Goal: Information Seeking & Learning: Learn about a topic

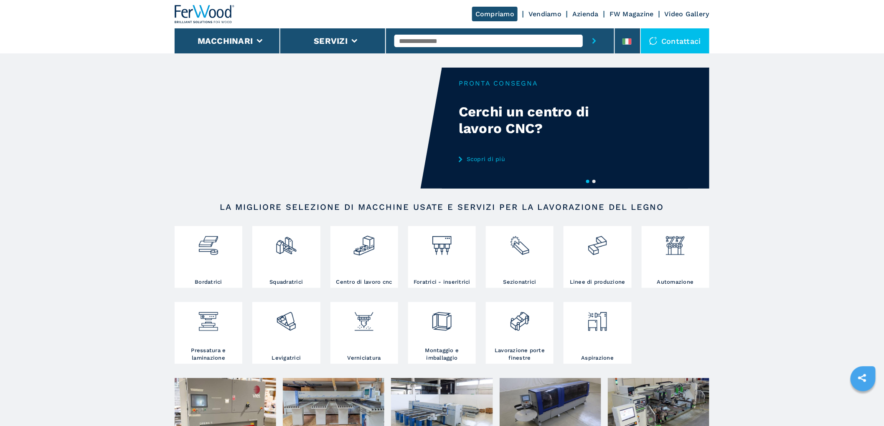
click at [517, 41] on input "text" at bounding box center [488, 41] width 188 height 13
type input "******"
click at [582, 28] on button "submit-button" at bounding box center [593, 40] width 23 height 25
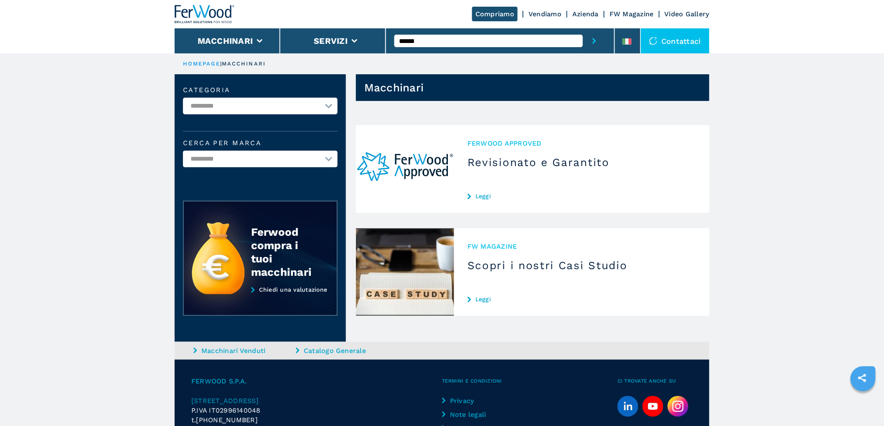
click at [428, 44] on input "******" at bounding box center [488, 41] width 188 height 13
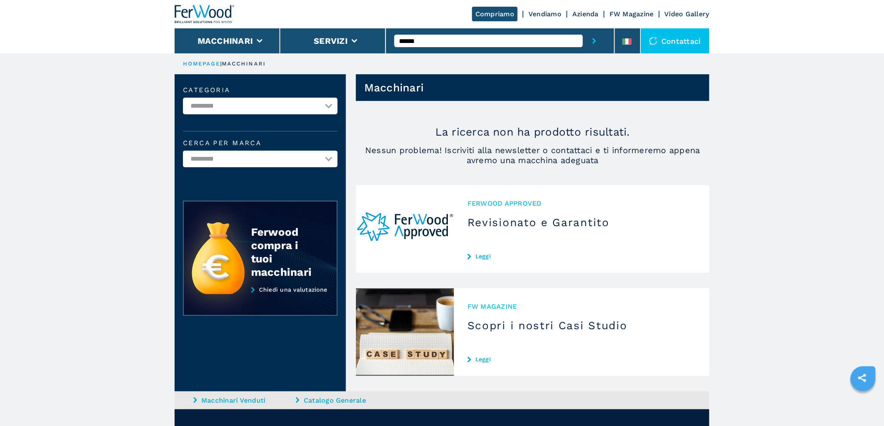
click at [411, 43] on input "******" at bounding box center [488, 41] width 188 height 13
type input "******"
click at [582, 28] on button "submit-button" at bounding box center [593, 40] width 23 height 25
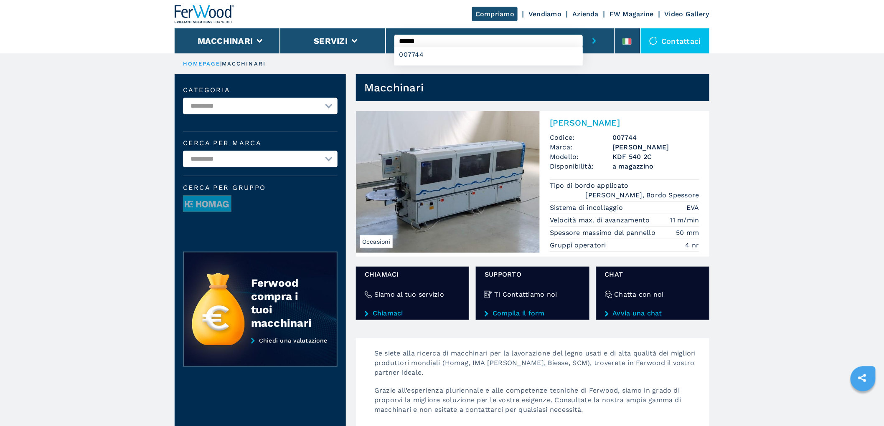
click at [590, 120] on h2 "[PERSON_NAME]" at bounding box center [624, 123] width 149 height 10
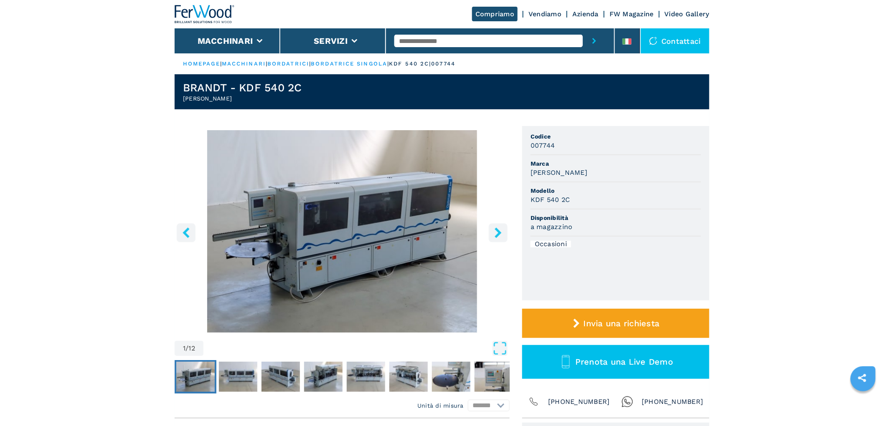
click at [496, 230] on icon "right-button" at bounding box center [498, 233] width 10 height 10
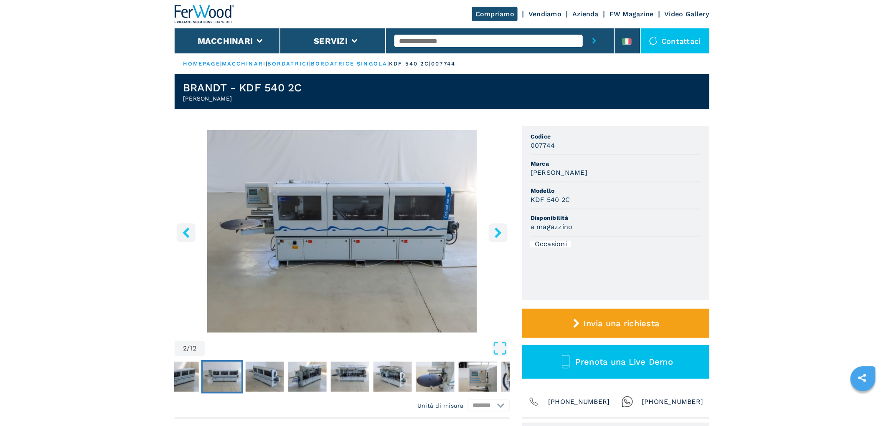
click at [496, 230] on icon "right-button" at bounding box center [498, 233] width 10 height 10
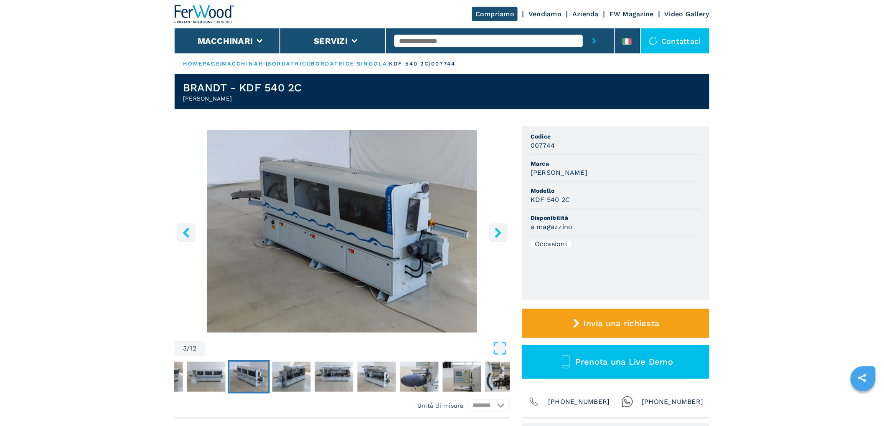
click at [496, 230] on icon "right-button" at bounding box center [498, 233] width 10 height 10
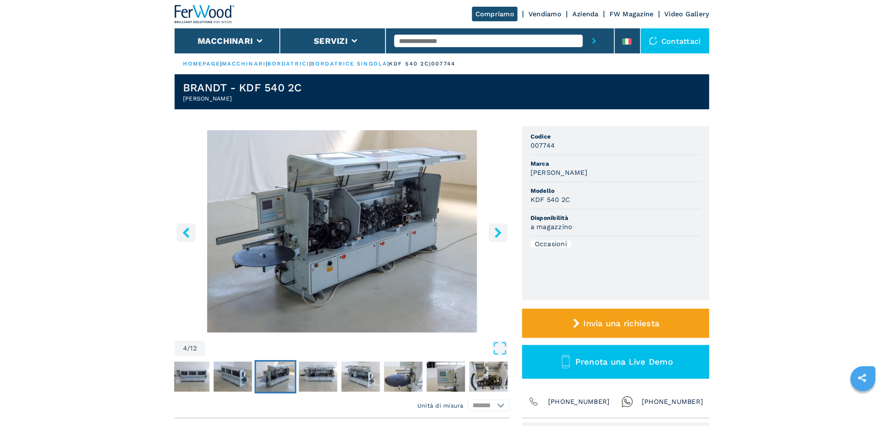
click at [496, 230] on icon "right-button" at bounding box center [498, 233] width 10 height 10
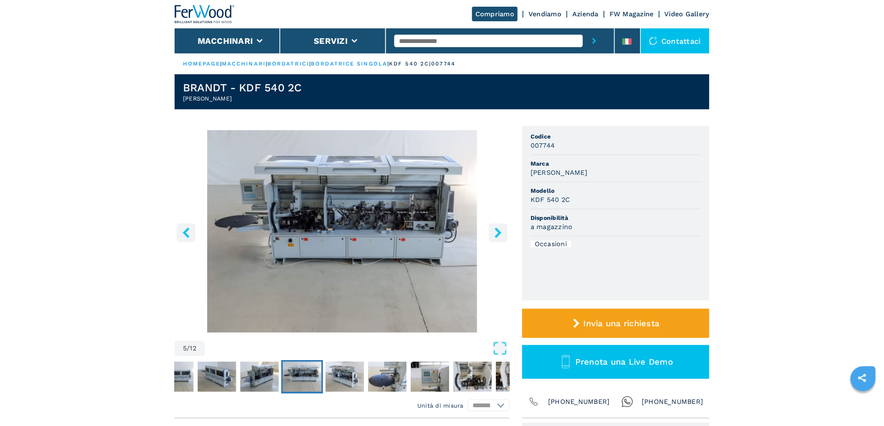
click at [496, 230] on icon "right-button" at bounding box center [498, 233] width 10 height 10
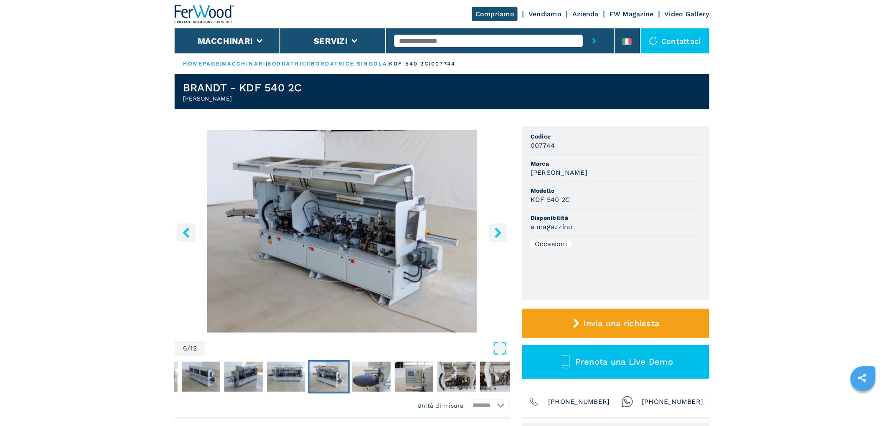
click at [496, 230] on icon "right-button" at bounding box center [498, 233] width 10 height 10
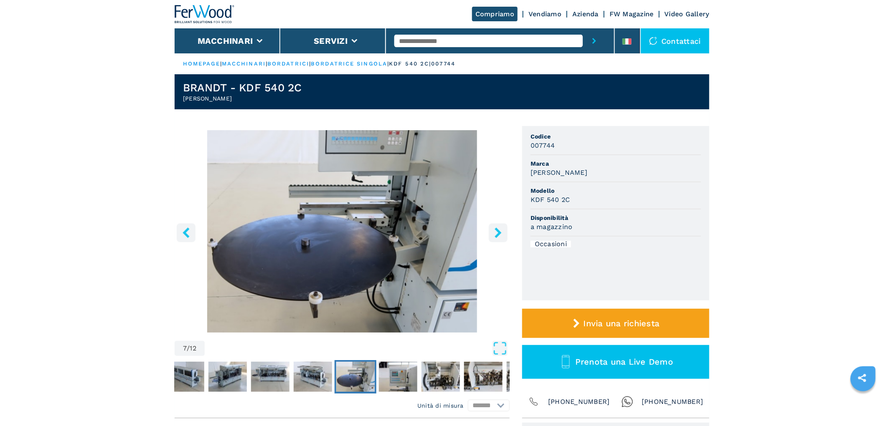
click at [496, 230] on icon "right-button" at bounding box center [498, 233] width 10 height 10
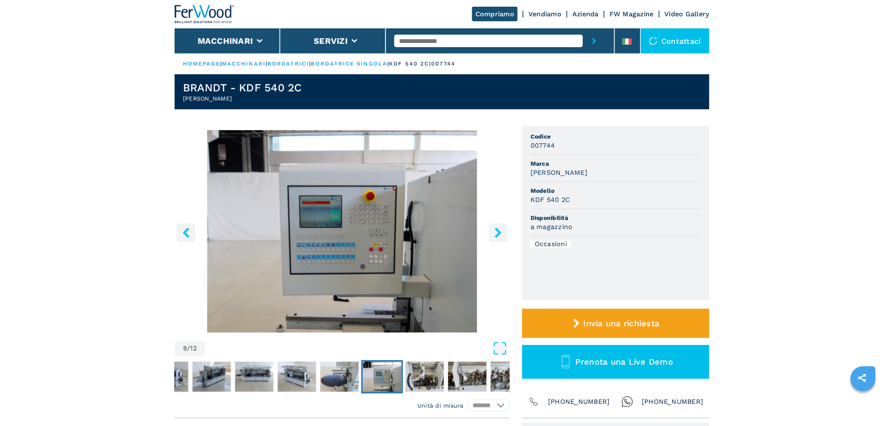
click at [496, 230] on icon "right-button" at bounding box center [498, 233] width 10 height 10
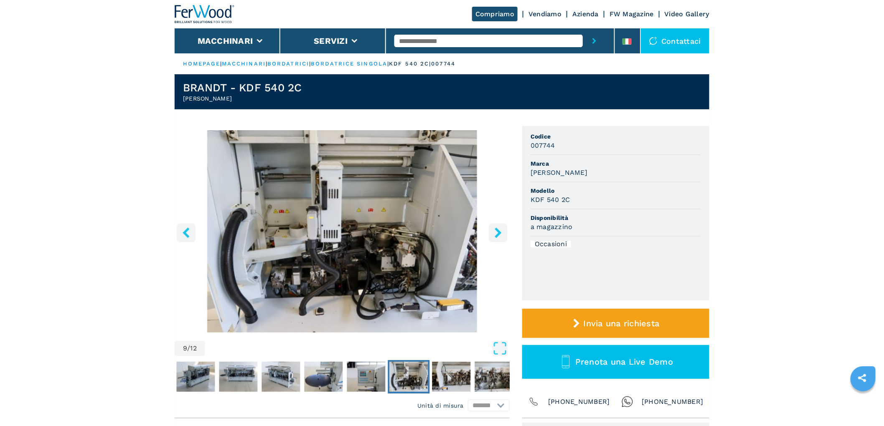
click at [314, 218] on img "Go to Slide 9" at bounding box center [342, 231] width 335 height 203
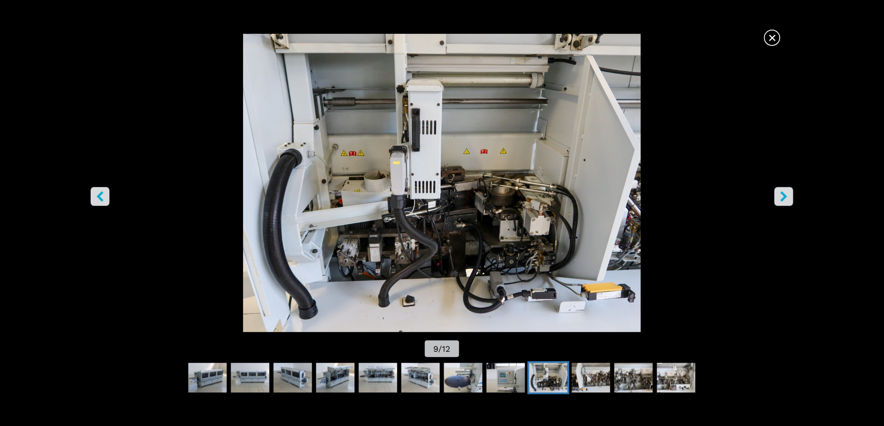
click at [757, 101] on img "Go to Slide 9" at bounding box center [441, 183] width 795 height 299
click at [779, 194] on icon "right-button" at bounding box center [783, 196] width 10 height 10
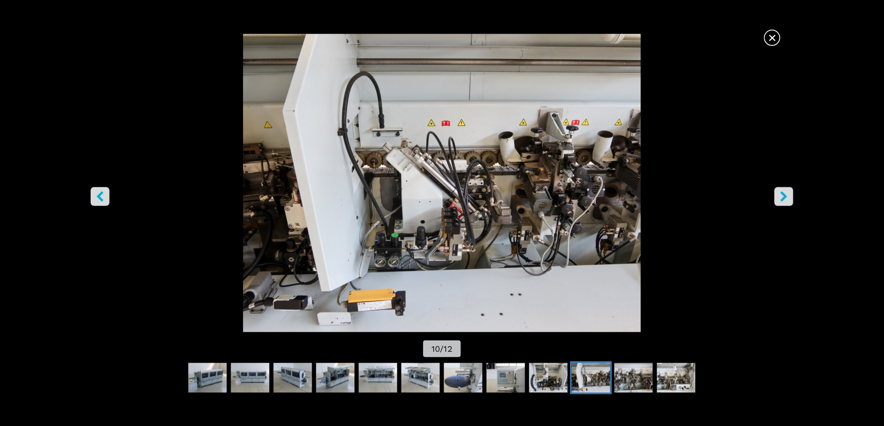
click at [95, 191] on icon "left-button" at bounding box center [100, 196] width 10 height 10
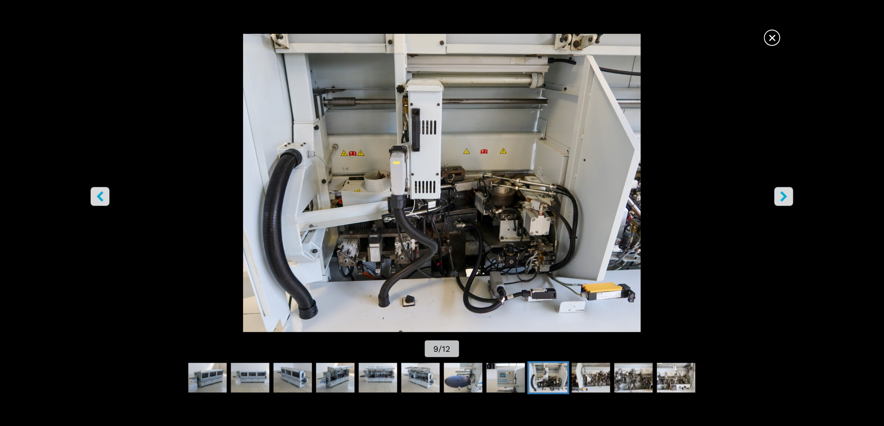
drag, startPoint x: 779, startPoint y: 32, endPoint x: 778, endPoint y: 36, distance: 4.4
click at [779, 34] on span "×" at bounding box center [772, 36] width 15 height 15
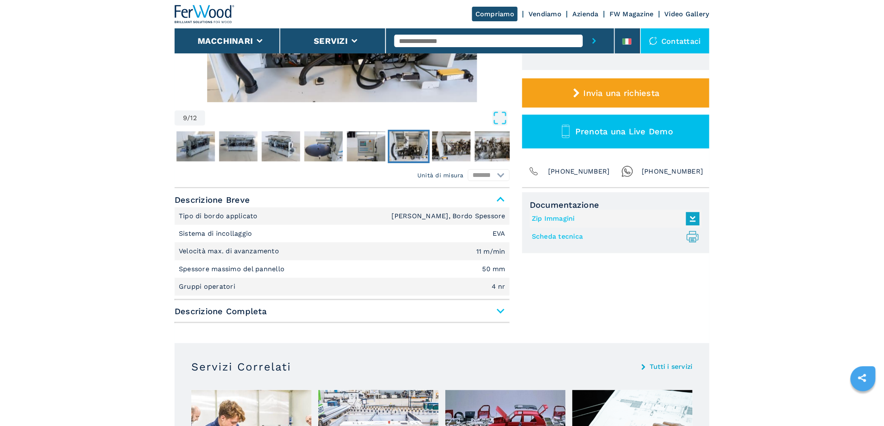
scroll to position [324, 0]
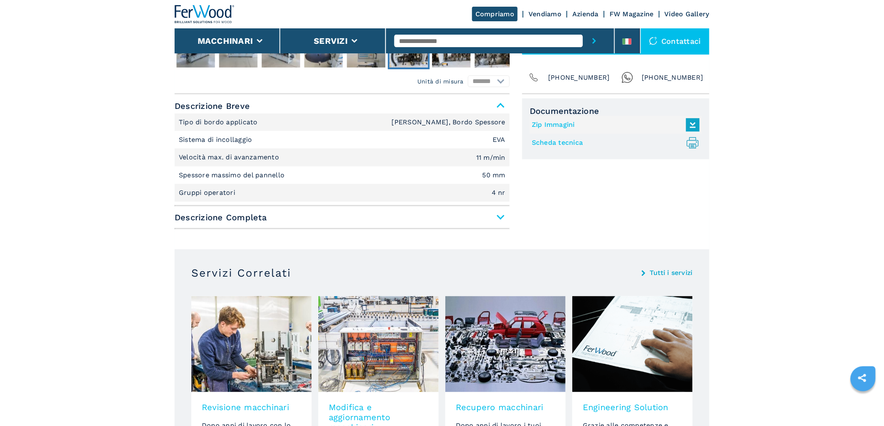
click at [495, 218] on span "Descrizione Completa" at bounding box center [342, 217] width 335 height 15
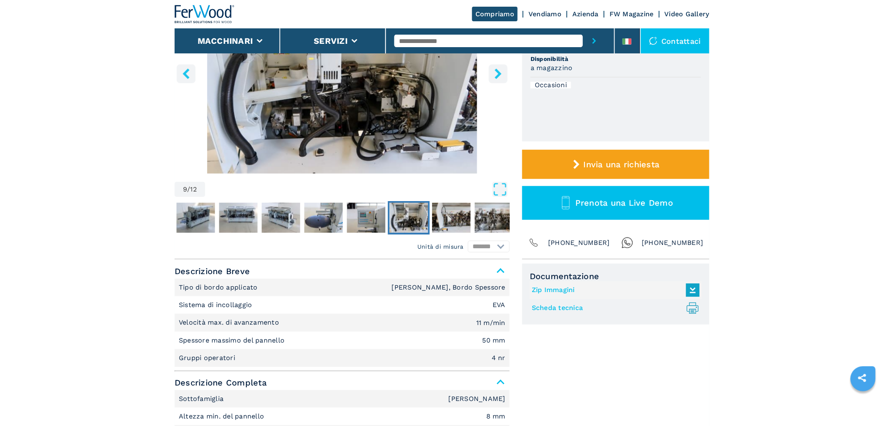
scroll to position [0, 0]
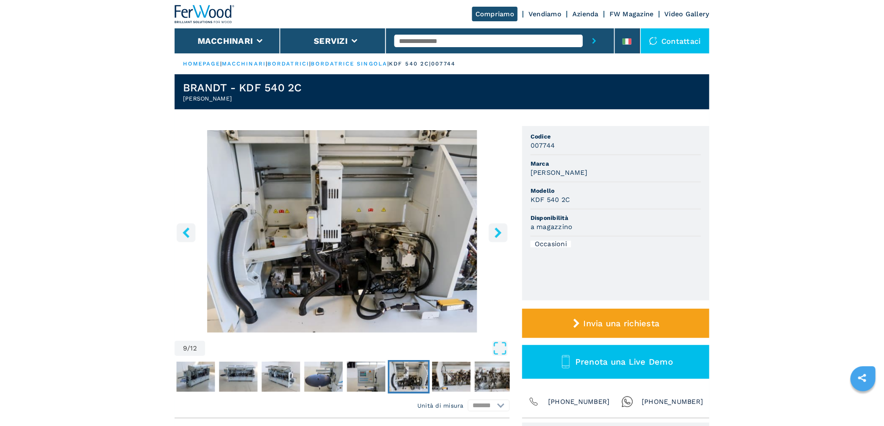
click at [192, 18] on img at bounding box center [205, 14] width 60 height 18
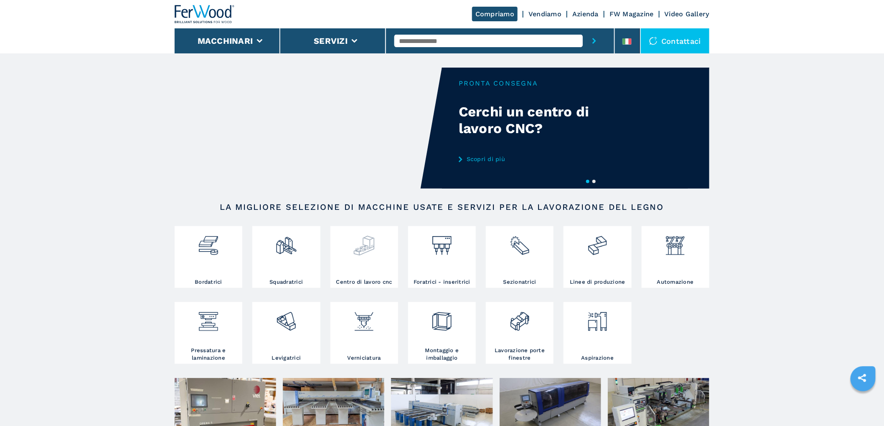
click at [372, 244] on img at bounding box center [364, 242] width 22 height 28
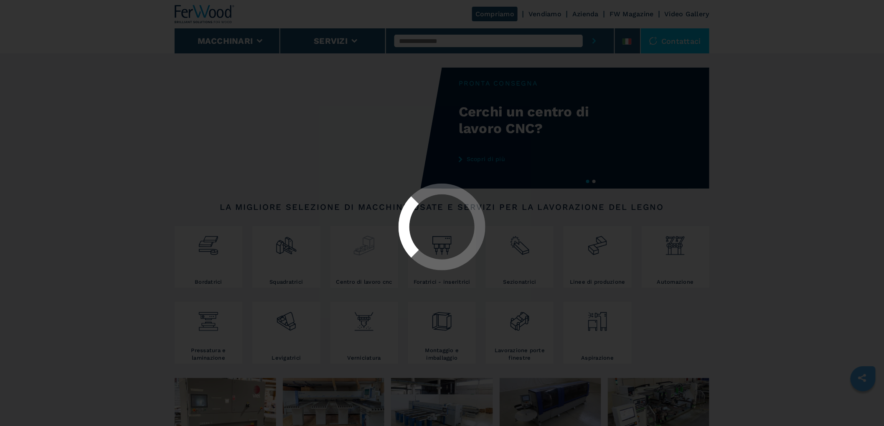
select select "**********"
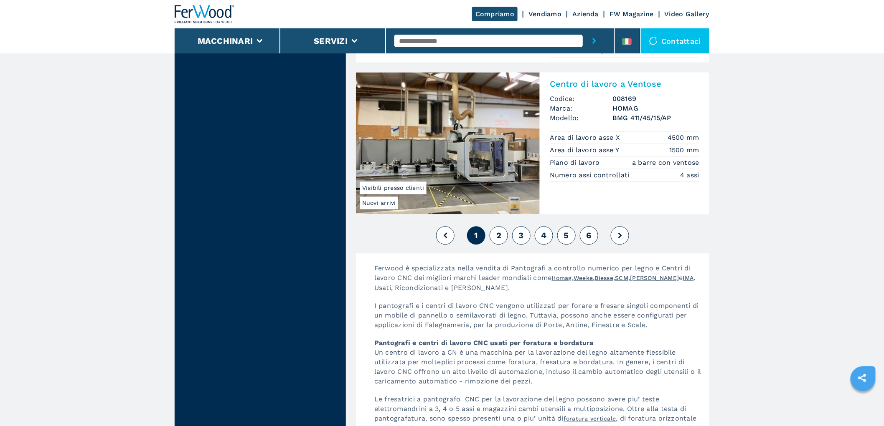
scroll to position [2088, 0]
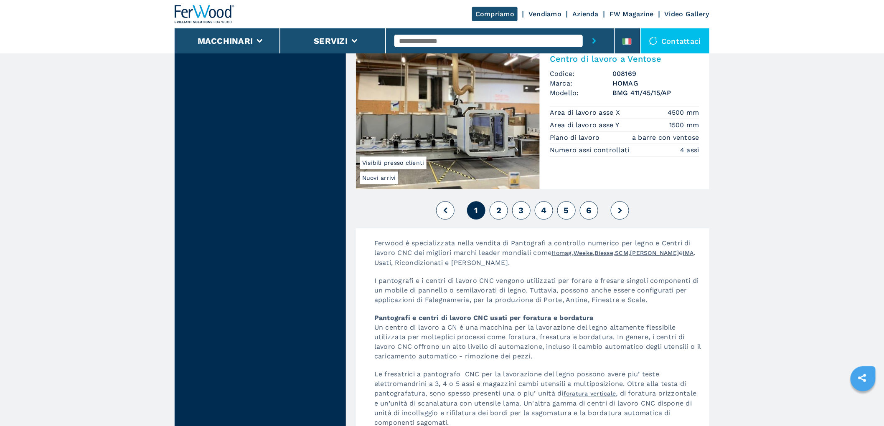
click at [499, 211] on span "2" at bounding box center [498, 210] width 5 height 10
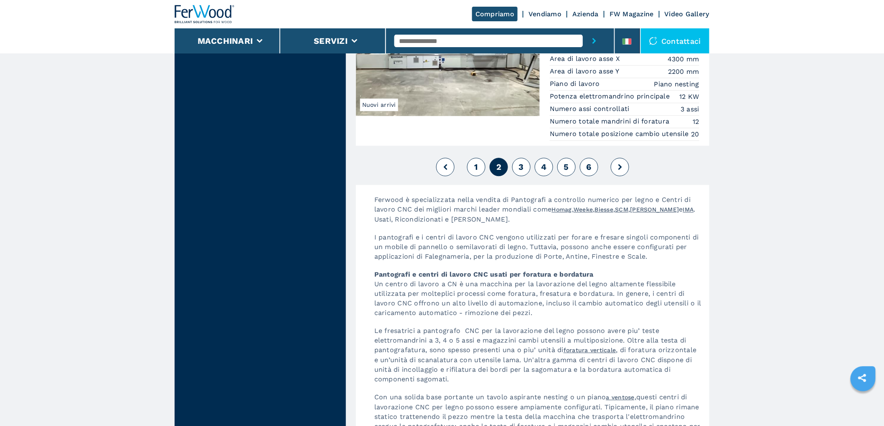
scroll to position [2134, 0]
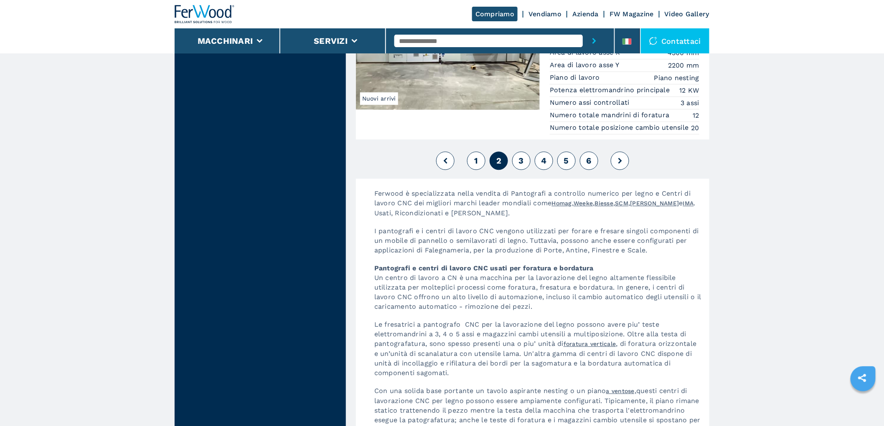
click at [518, 170] on button "3" at bounding box center [521, 161] width 18 height 18
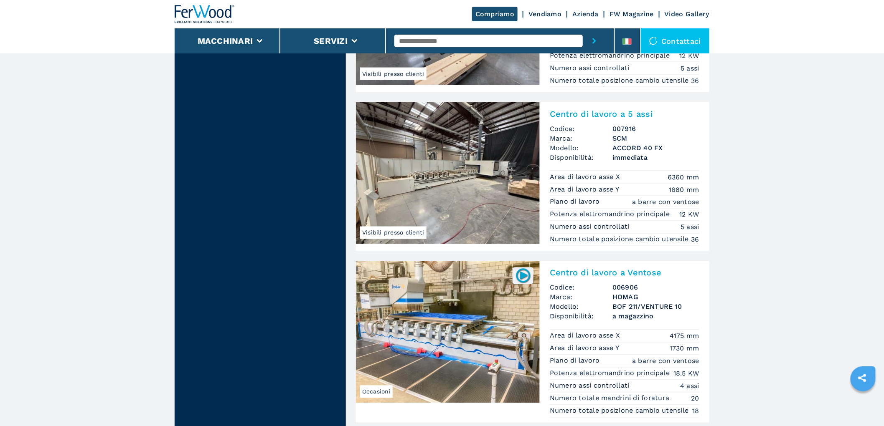
scroll to position [1876, 0]
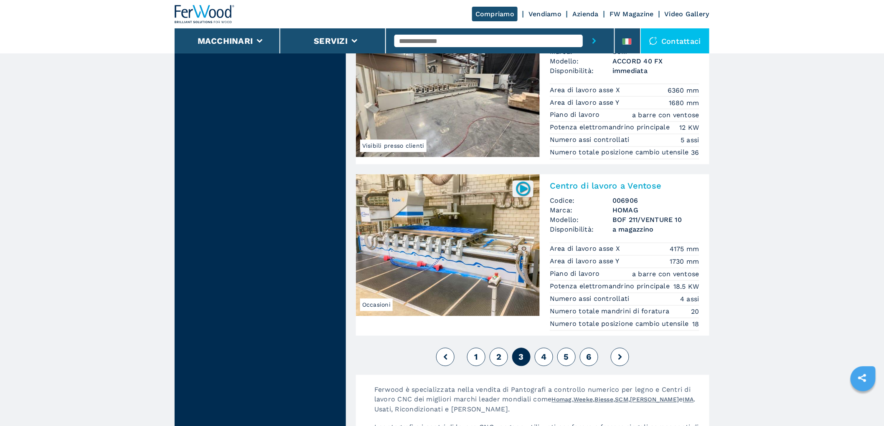
click at [540, 367] on button "4" at bounding box center [543, 357] width 18 height 18
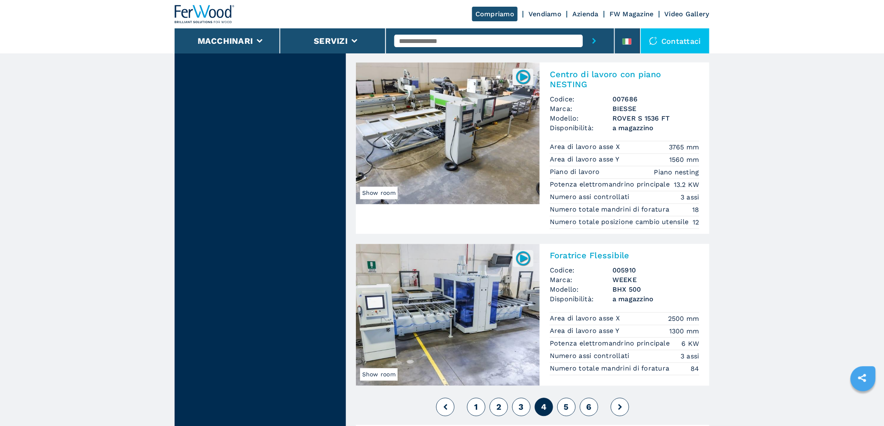
scroll to position [2180, 0]
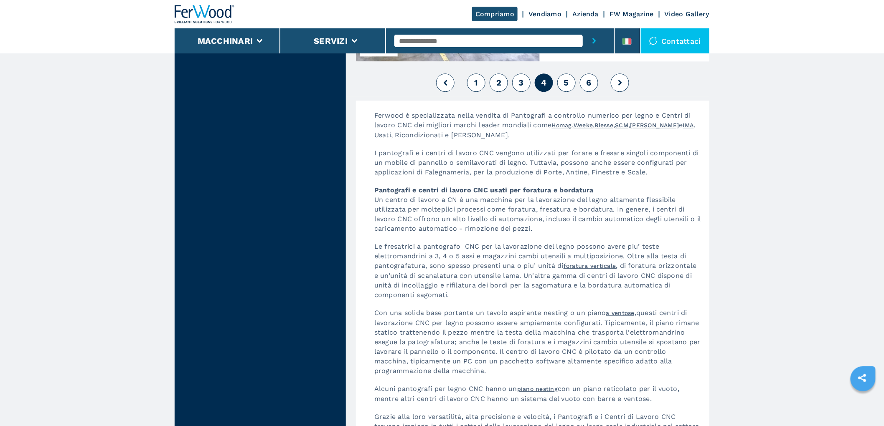
click at [568, 88] on span "5" at bounding box center [566, 83] width 5 height 10
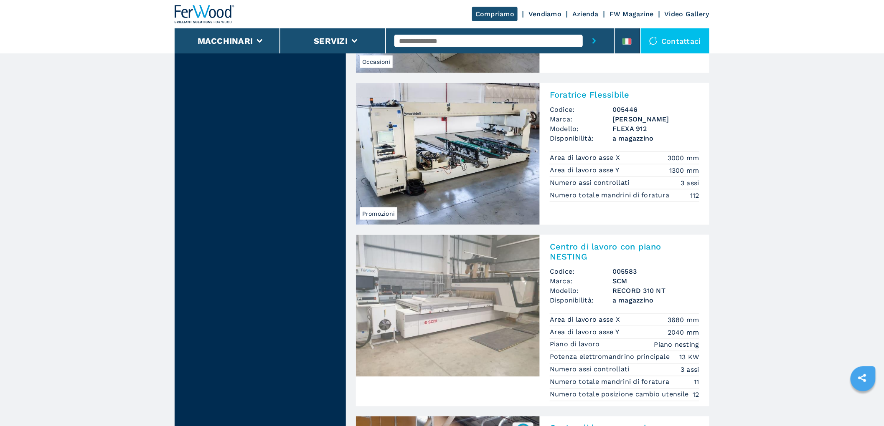
scroll to position [2061, 0]
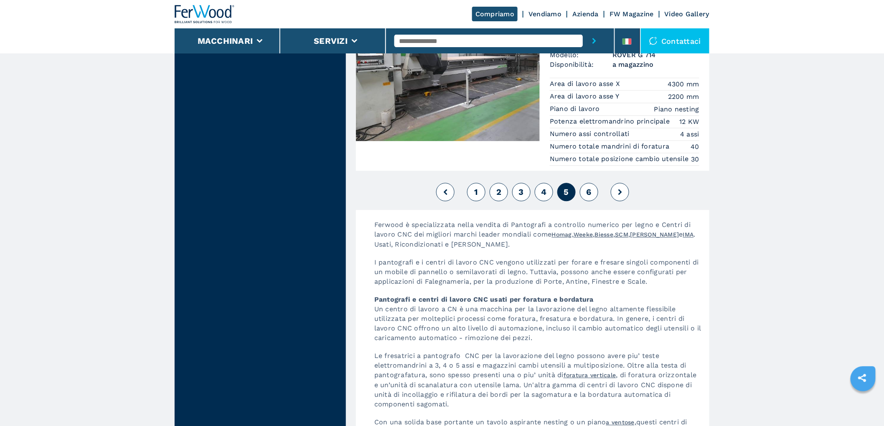
drag, startPoint x: 589, startPoint y: 203, endPoint x: 593, endPoint y: 205, distance: 4.8
click at [590, 197] on span "6" at bounding box center [588, 192] width 5 height 10
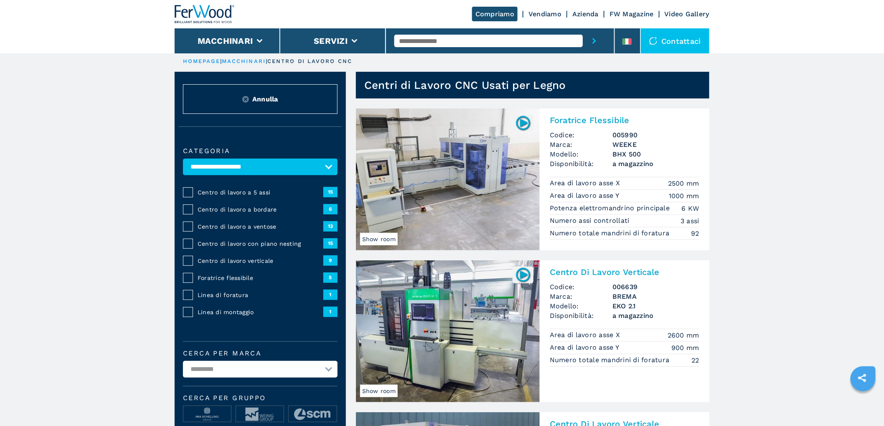
scroll to position [185, 0]
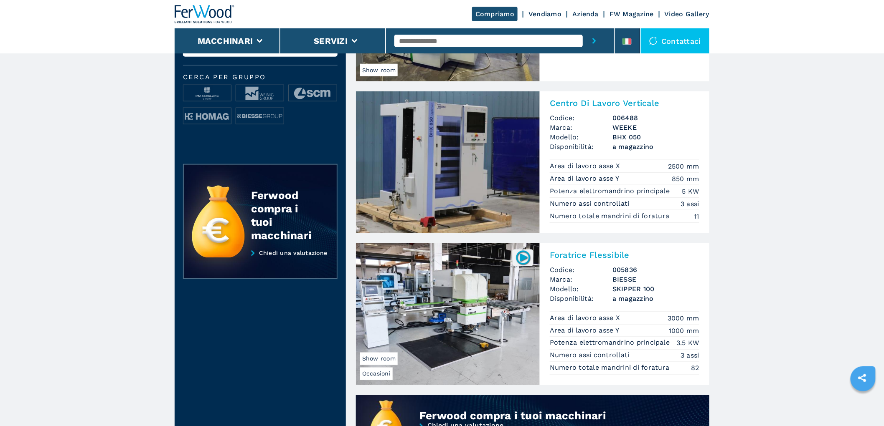
scroll to position [418, 0]
